Goal: Information Seeking & Learning: Learn about a topic

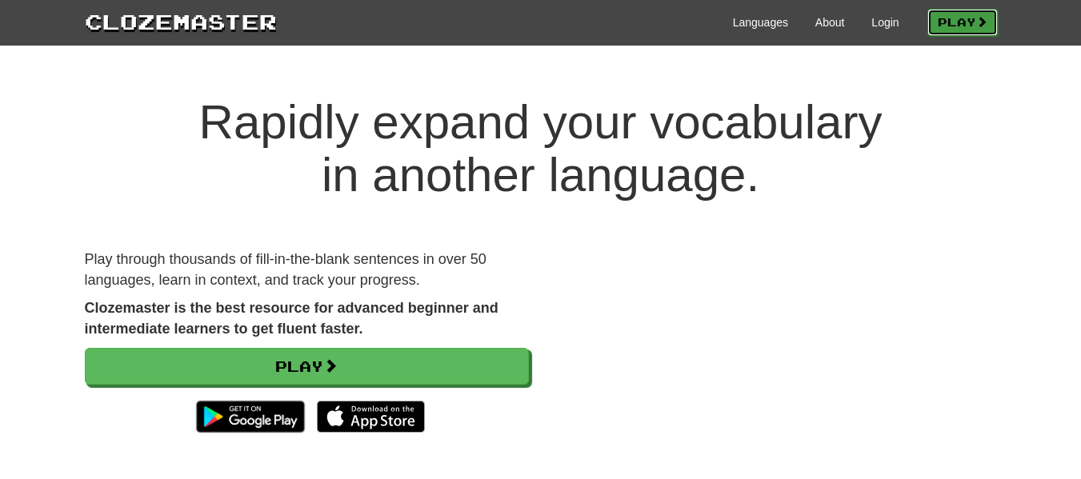
click at [927, 19] on link "Play" at bounding box center [962, 22] width 70 height 27
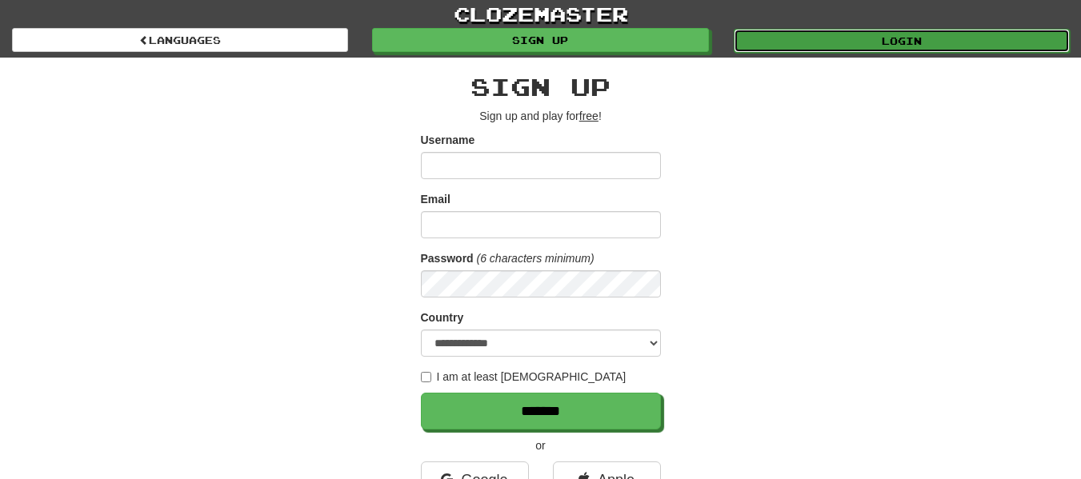
click at [869, 35] on link "Login" at bounding box center [902, 41] width 336 height 24
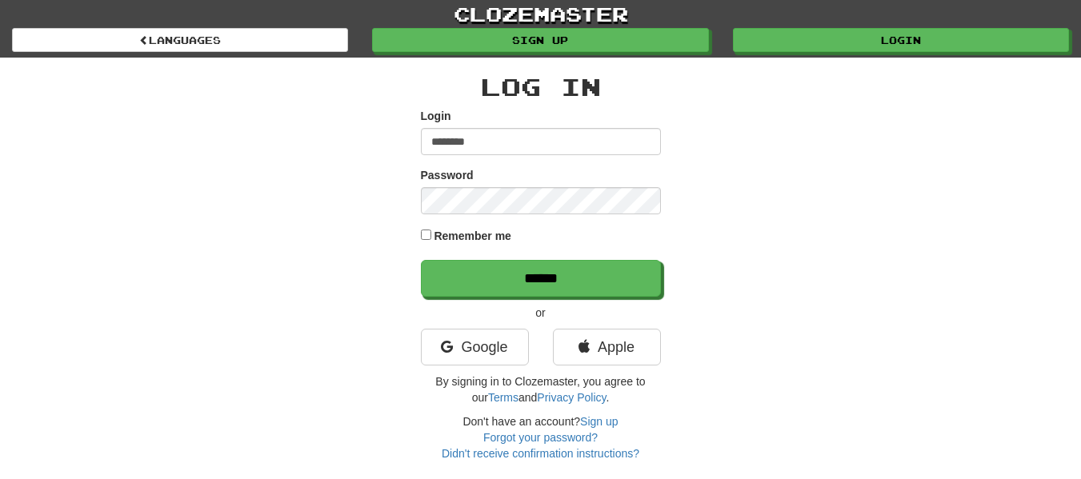
type input "********"
click at [421, 260] on input "******" at bounding box center [541, 278] width 240 height 37
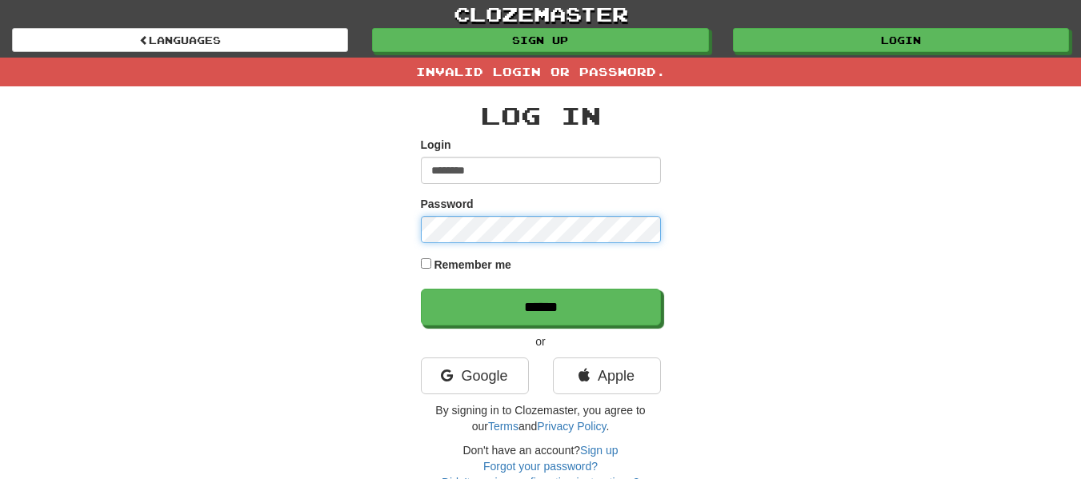
click at [421, 289] on input "******" at bounding box center [541, 307] width 240 height 37
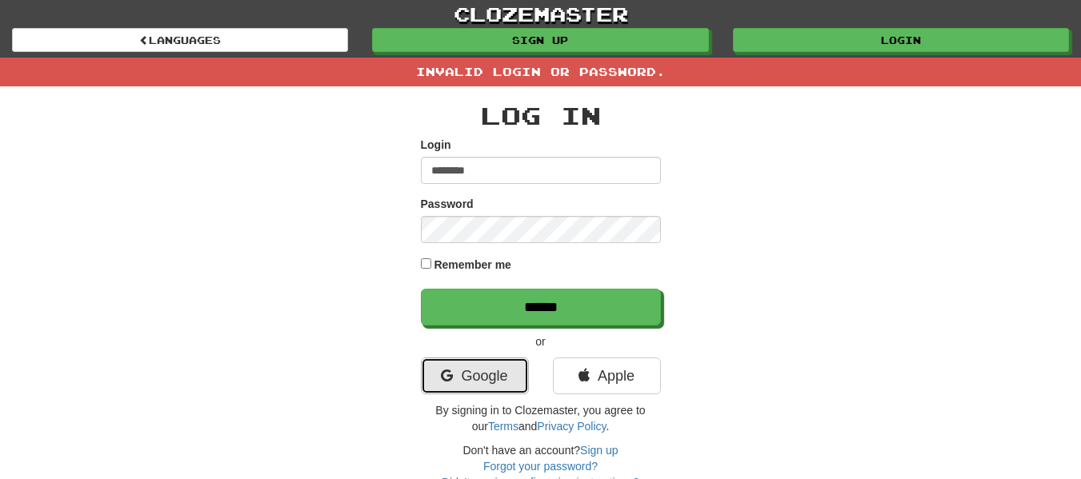
click at [503, 368] on link "Google" at bounding box center [475, 376] width 108 height 37
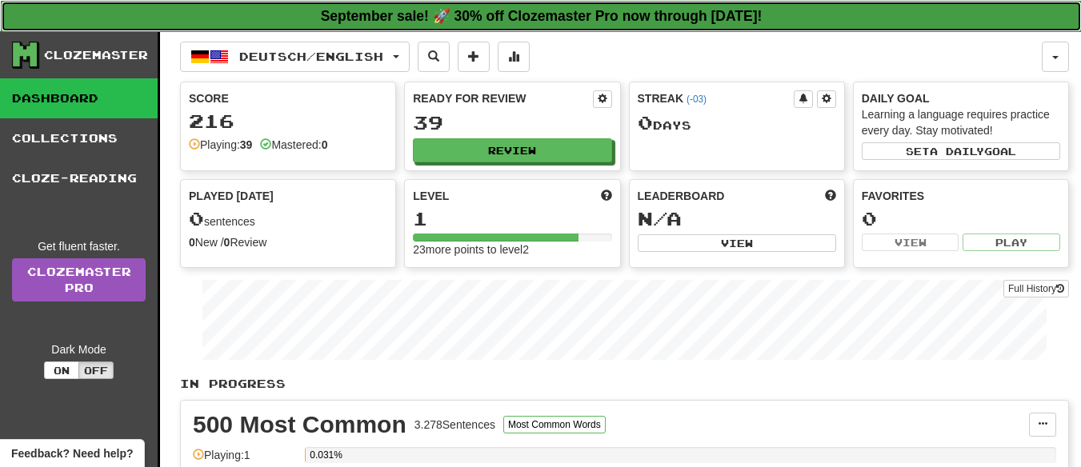
click at [404, 14] on strong "September sale! 🚀 30% off Clozemaster Pro now through [DATE]!" at bounding box center [542, 16] width 442 height 16
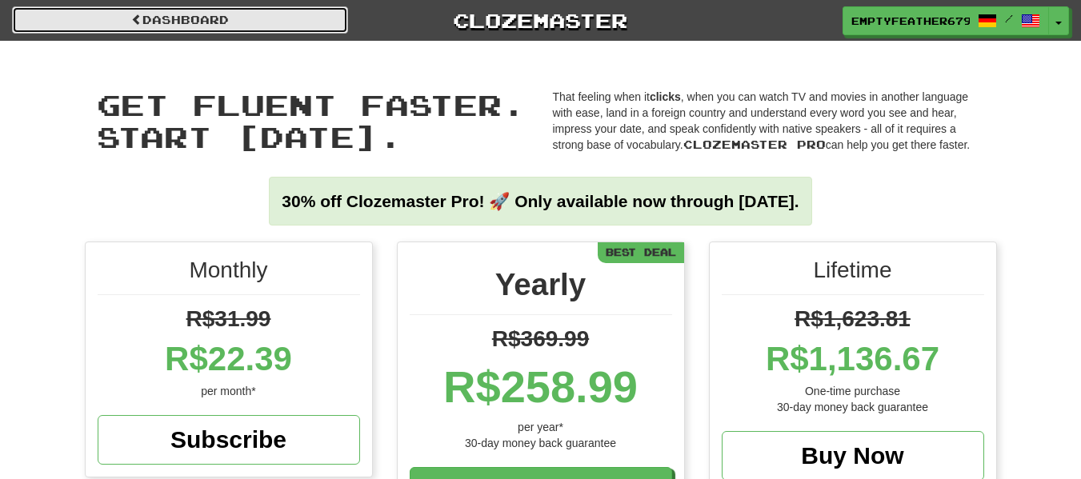
click at [262, 19] on link "Dashboard" at bounding box center [180, 19] width 336 height 27
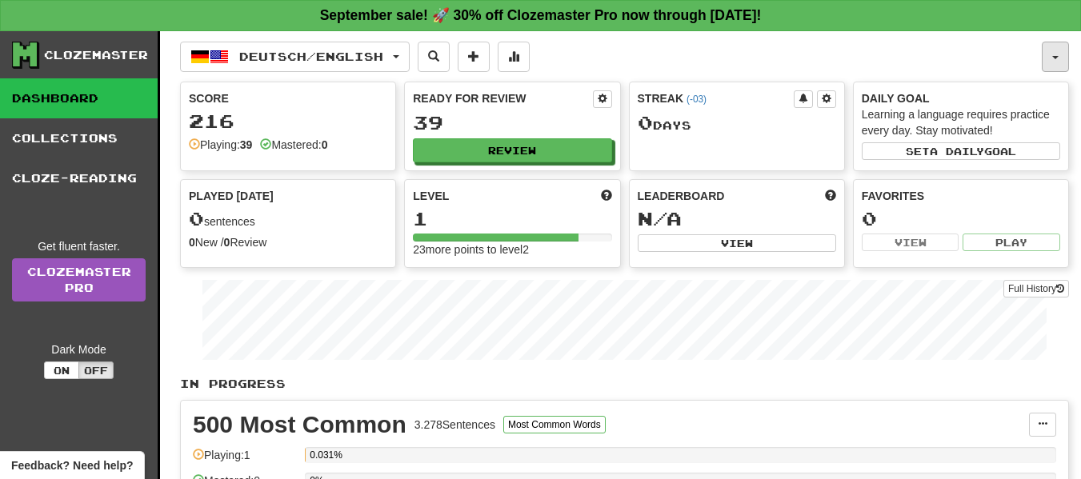
click at [1056, 58] on span "button" at bounding box center [1055, 57] width 6 height 3
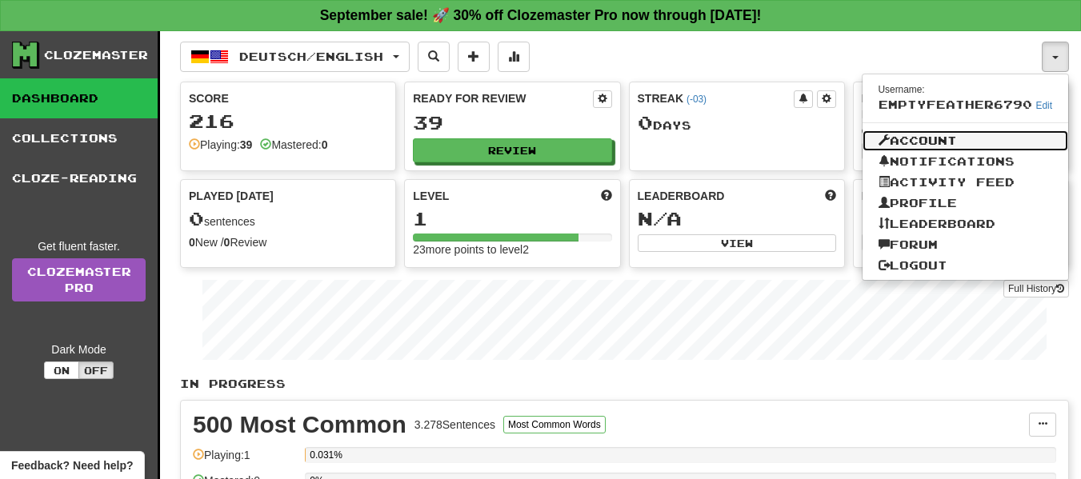
click at [963, 139] on link "Account" at bounding box center [966, 140] width 206 height 21
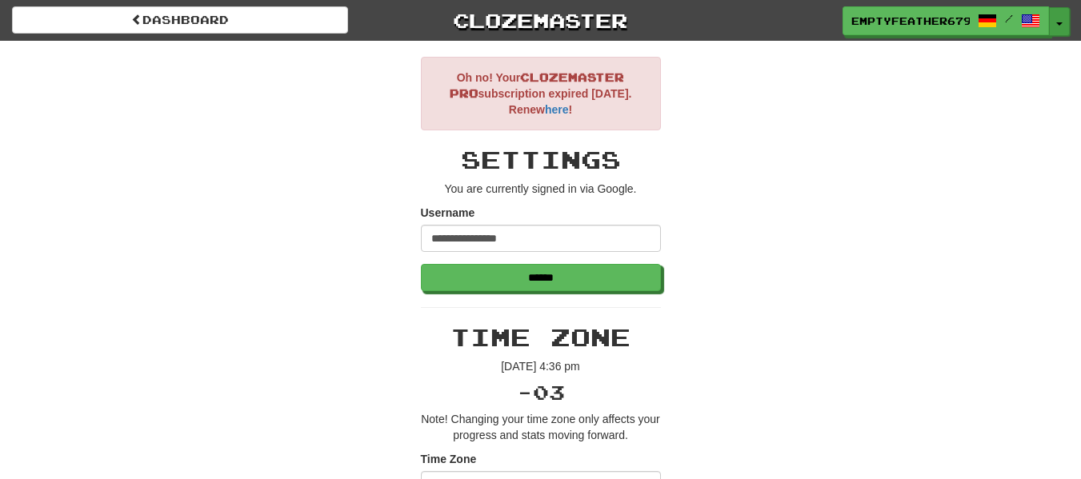
click at [1060, 21] on button "Toggle Dropdown" at bounding box center [1059, 21] width 21 height 29
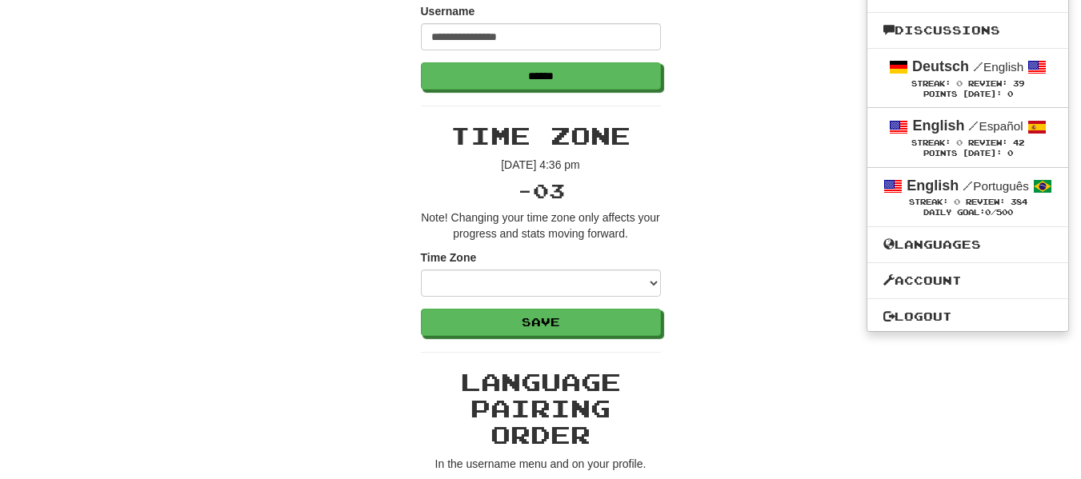
scroll to position [400, 0]
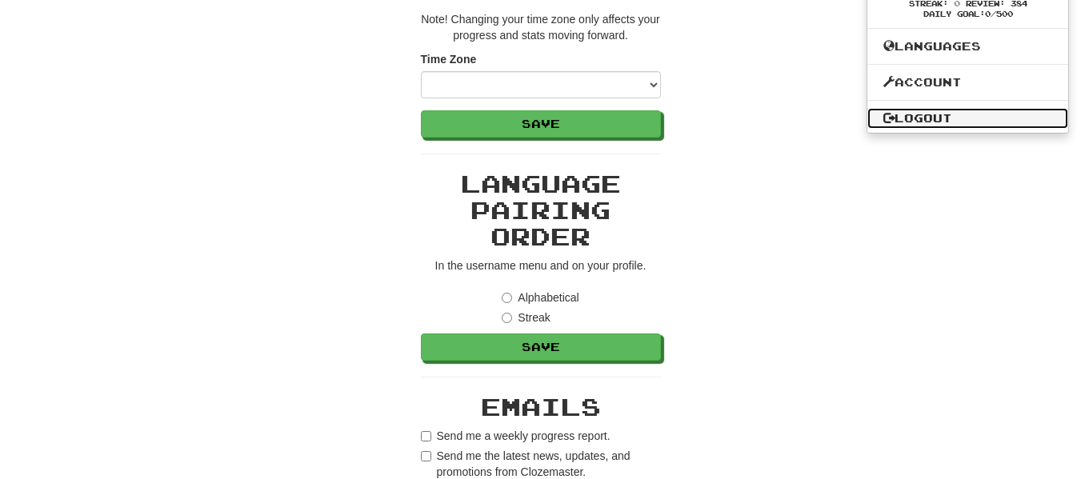
click at [945, 117] on link "Logout" at bounding box center [967, 118] width 201 height 21
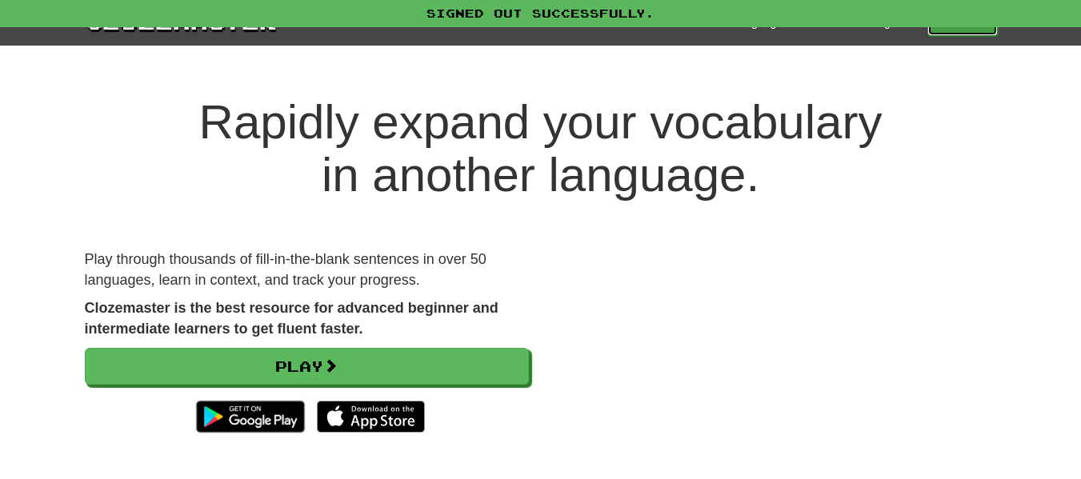
click at [974, 31] on link "Play" at bounding box center [962, 22] width 70 height 27
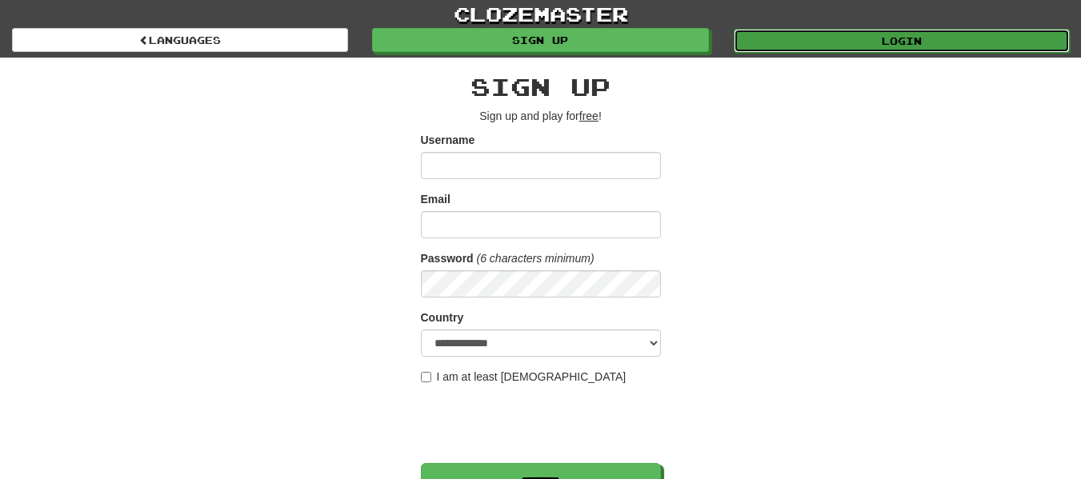
click at [814, 41] on link "Login" at bounding box center [902, 41] width 336 height 24
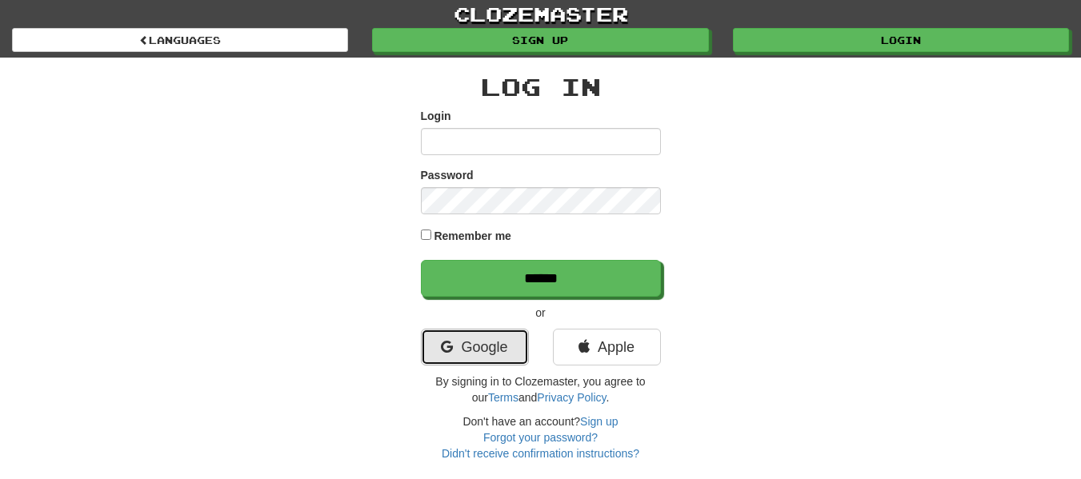
click at [475, 339] on link "Google" at bounding box center [475, 347] width 108 height 37
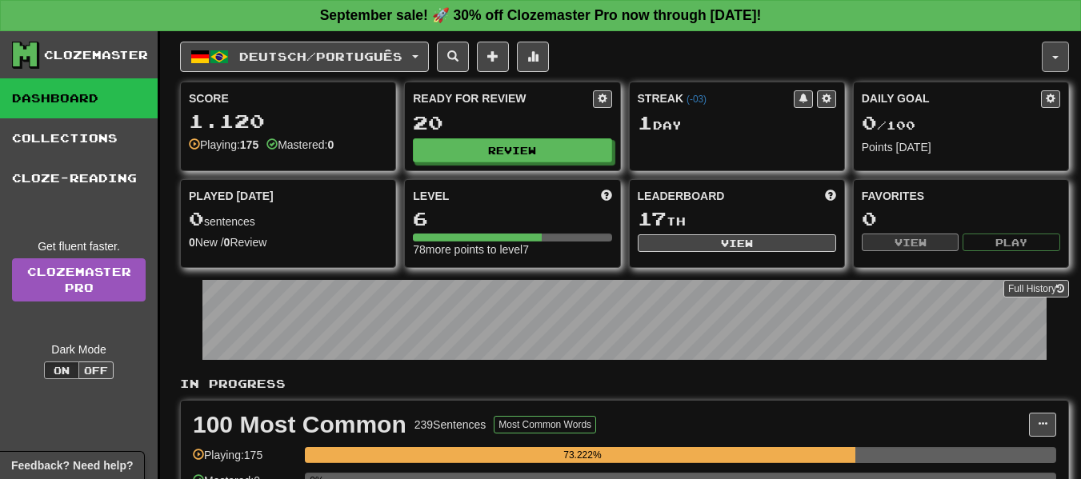
click at [1043, 54] on button "button" at bounding box center [1055, 57] width 27 height 30
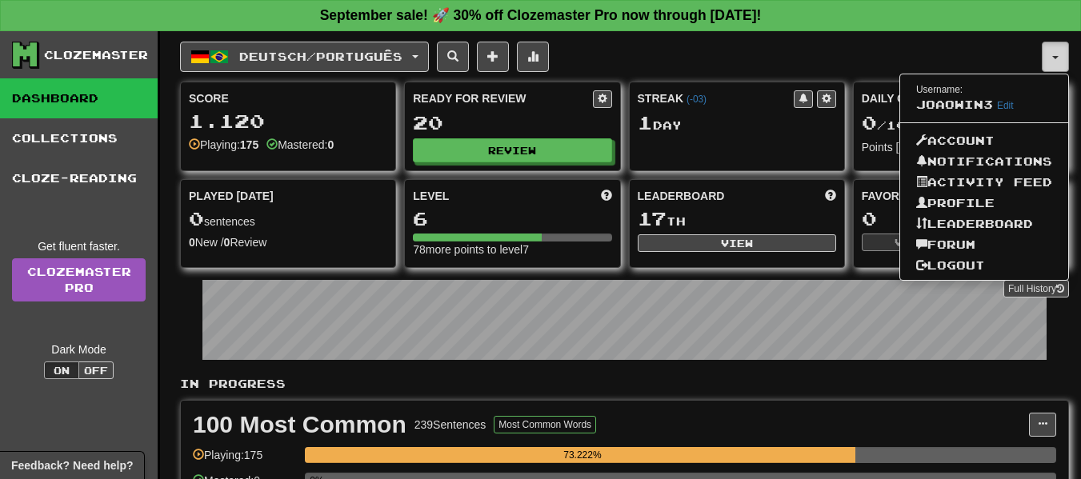
click at [1043, 54] on button "button" at bounding box center [1055, 57] width 27 height 30
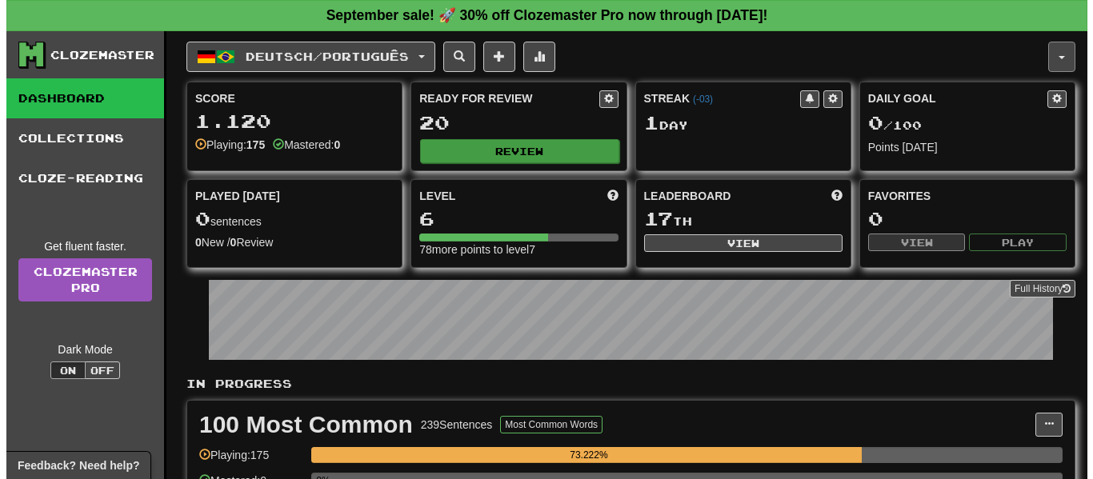
scroll to position [240, 0]
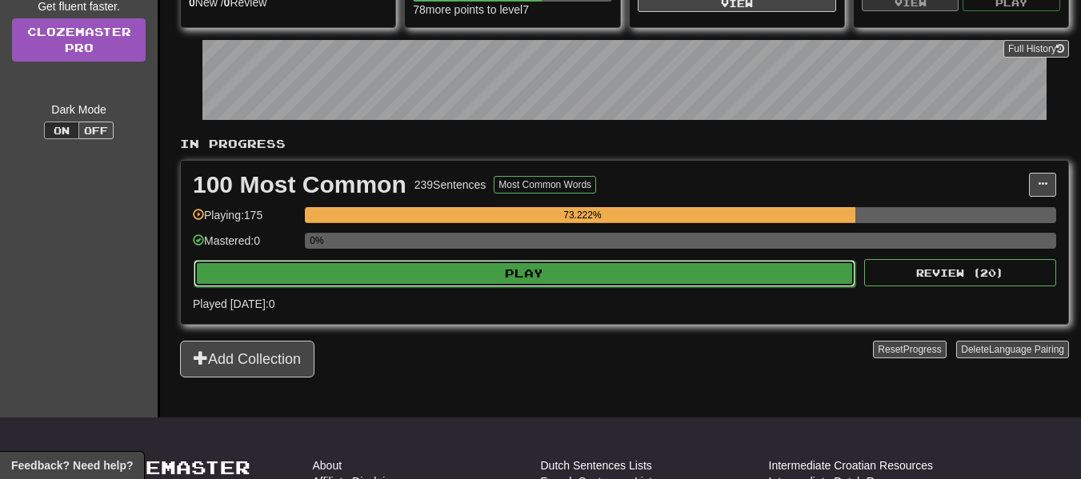
click at [417, 278] on button "Play" at bounding box center [525, 273] width 662 height 27
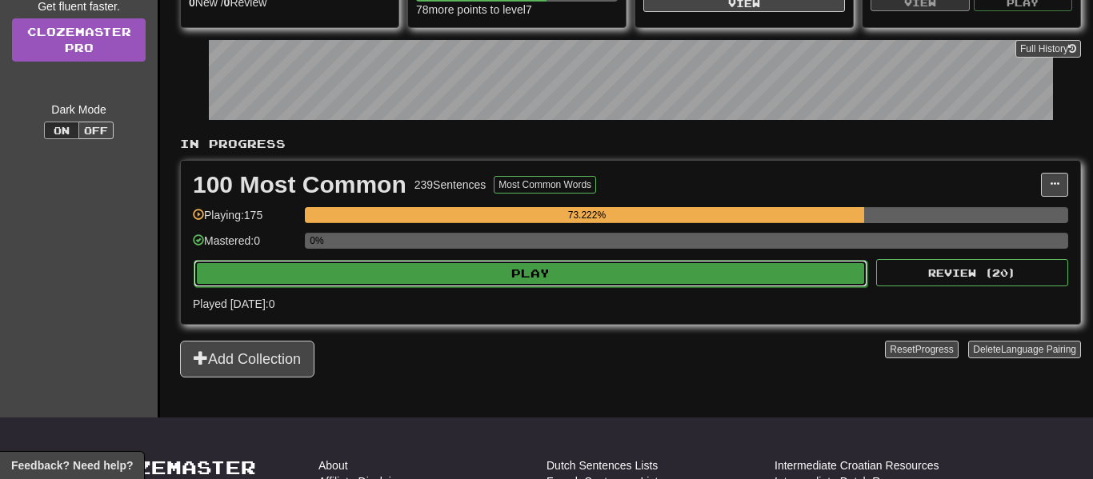
select select "**"
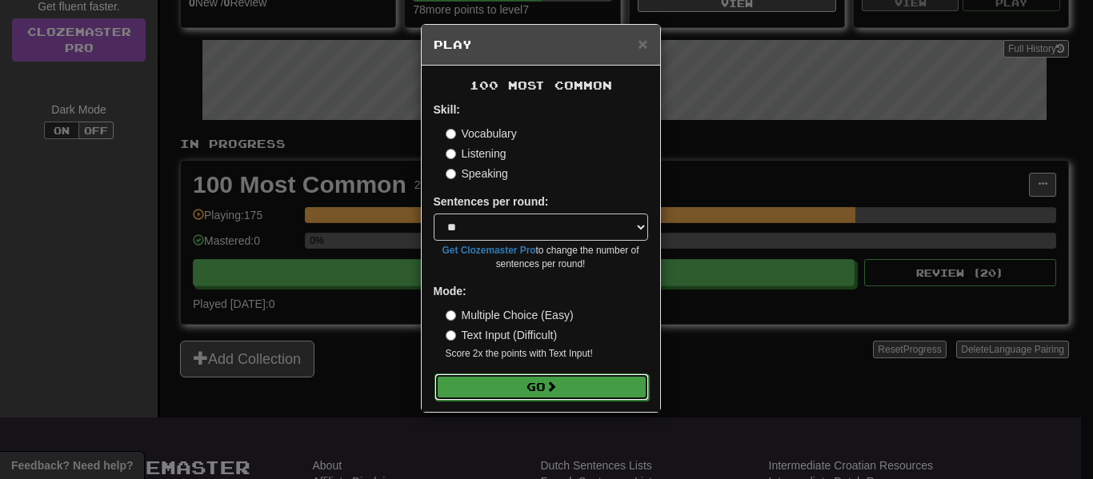
click at [514, 392] on button "Go" at bounding box center [541, 387] width 214 height 27
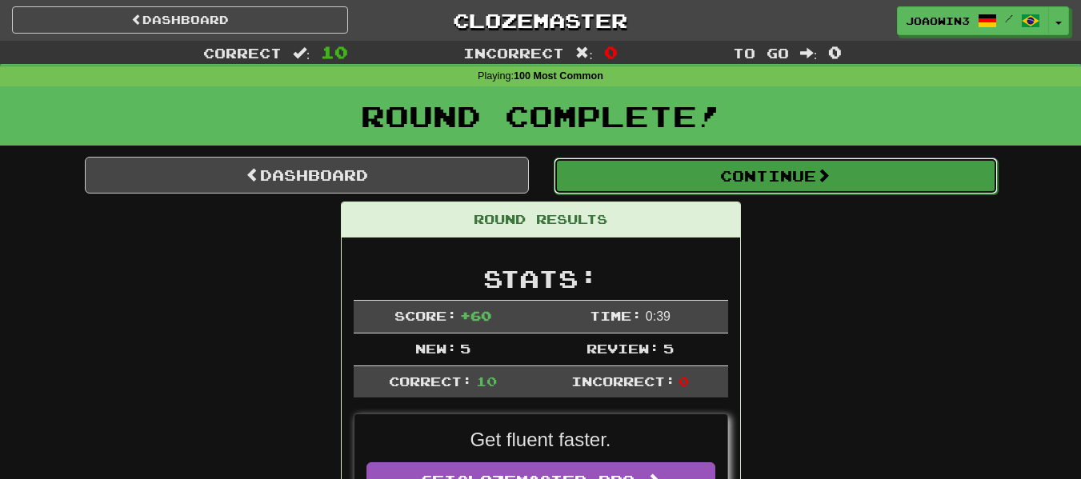
click at [770, 181] on button "Continue" at bounding box center [776, 176] width 444 height 37
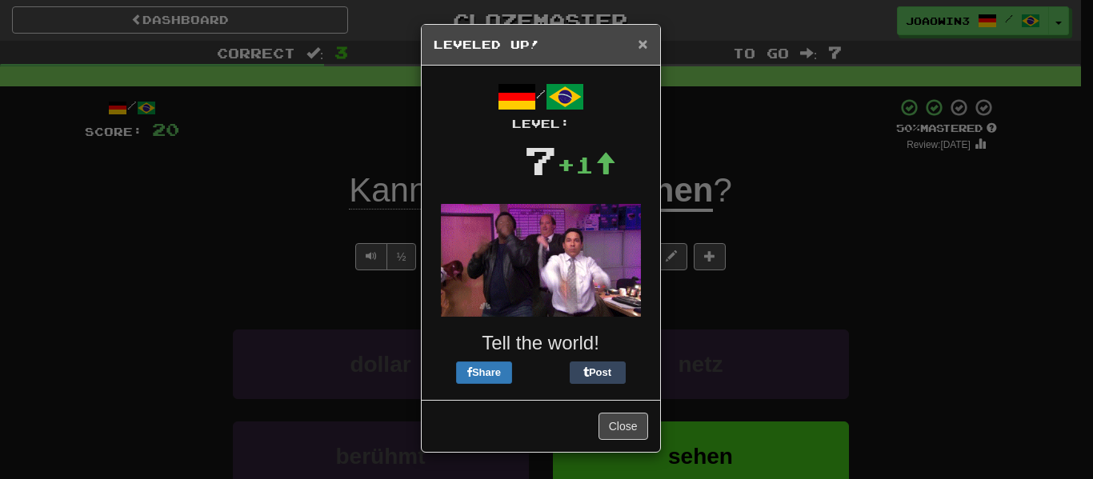
click at [642, 44] on span "×" at bounding box center [643, 43] width 10 height 18
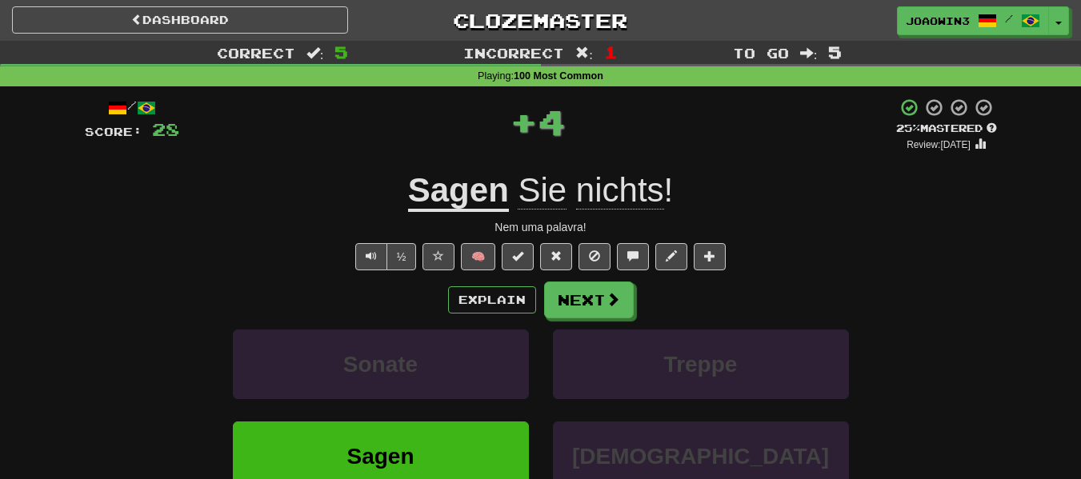
drag, startPoint x: 414, startPoint y: 216, endPoint x: 434, endPoint y: 202, distance: 24.6
click at [414, 215] on div "/ Score: 28 + 4 25 % Mastered Review: [DATE] Sagen Sie nichts ! Nem uma palavra…" at bounding box center [541, 349] width 912 height 502
click at [434, 202] on u "Sagen" at bounding box center [458, 191] width 101 height 41
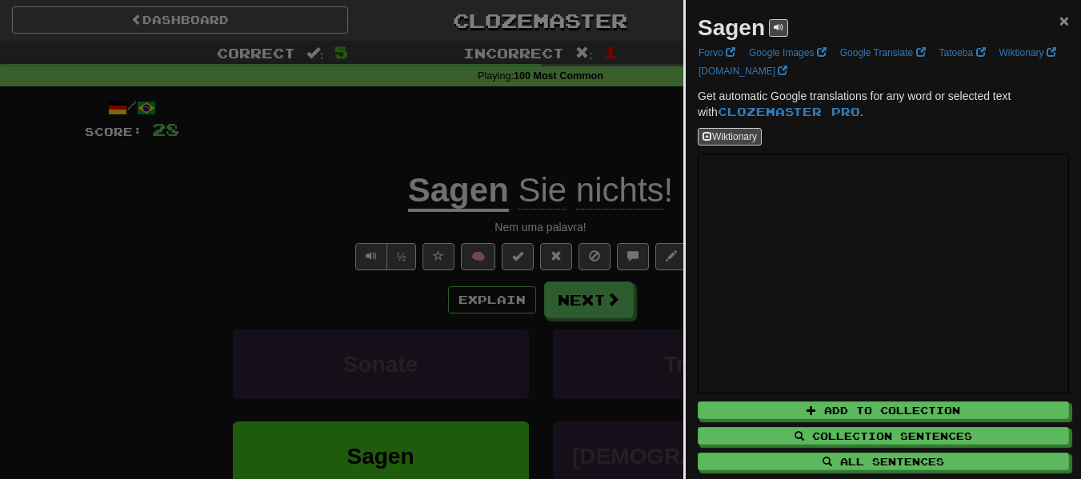
click at [1059, 15] on span "×" at bounding box center [1064, 20] width 10 height 18
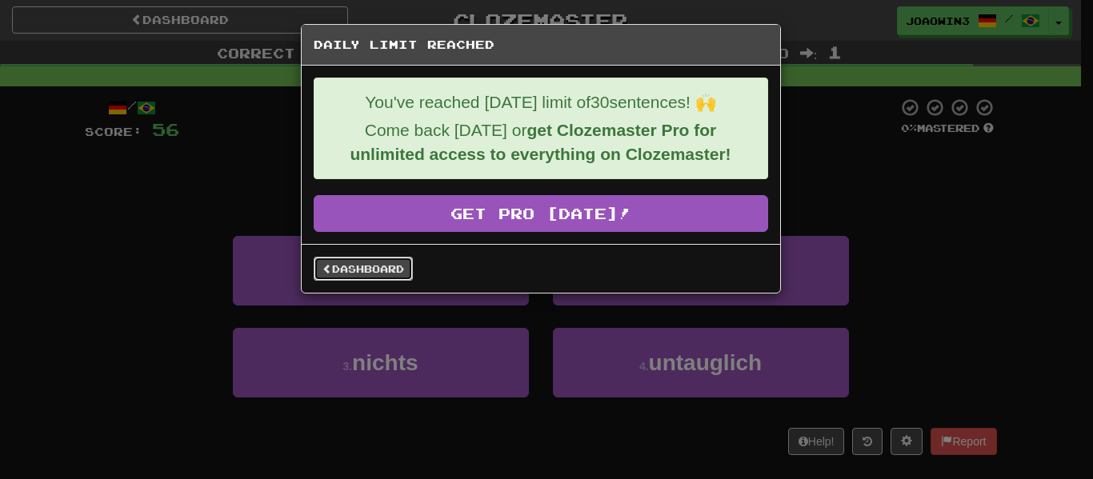
click at [360, 265] on link "Dashboard" at bounding box center [363, 269] width 99 height 24
